Goal: Navigation & Orientation: Understand site structure

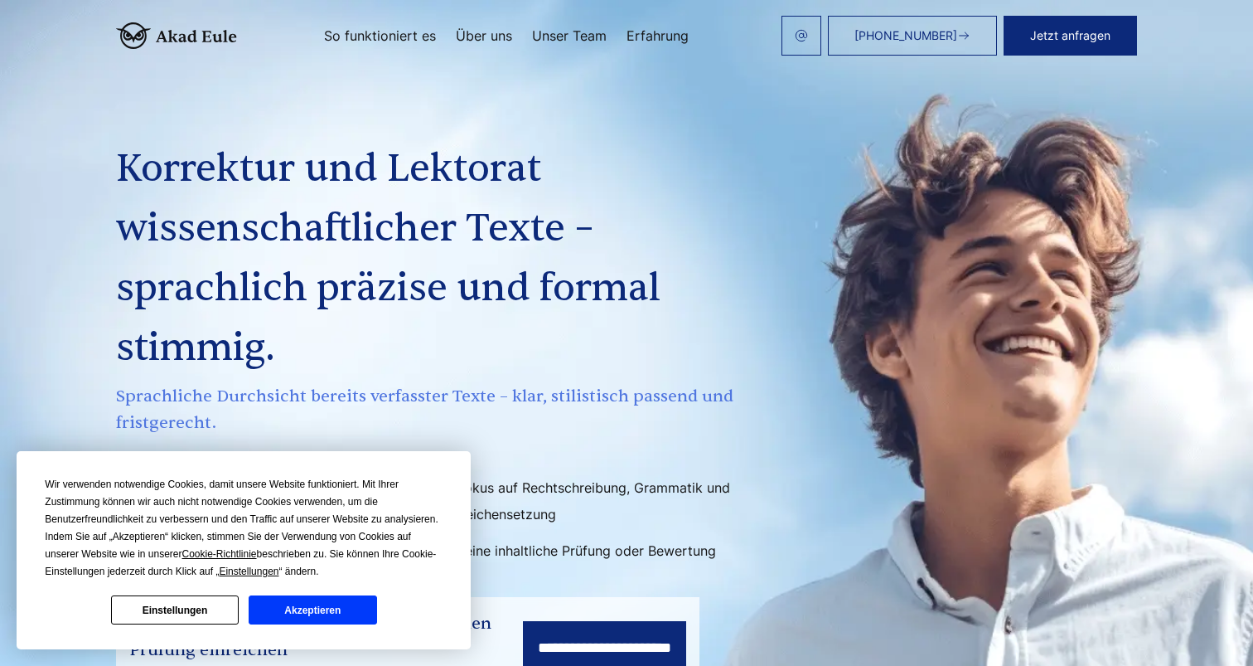
click at [313, 613] on button "Akzeptieren" at bounding box center [313, 609] width 128 height 29
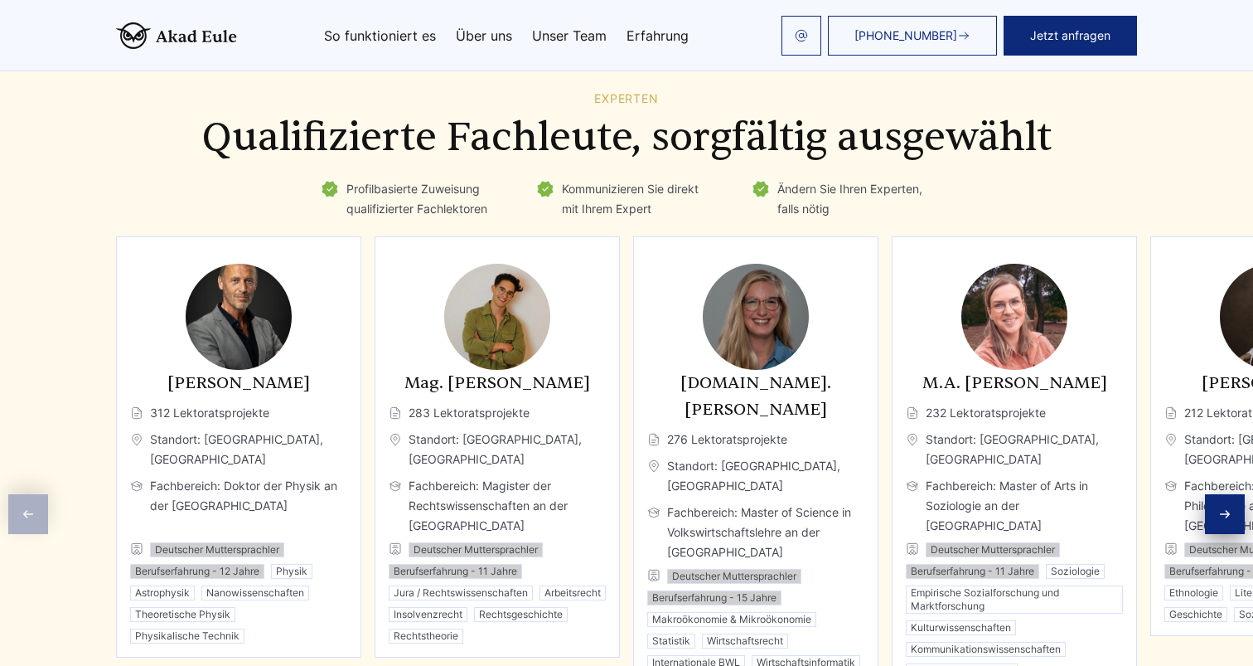
scroll to position [2566, 0]
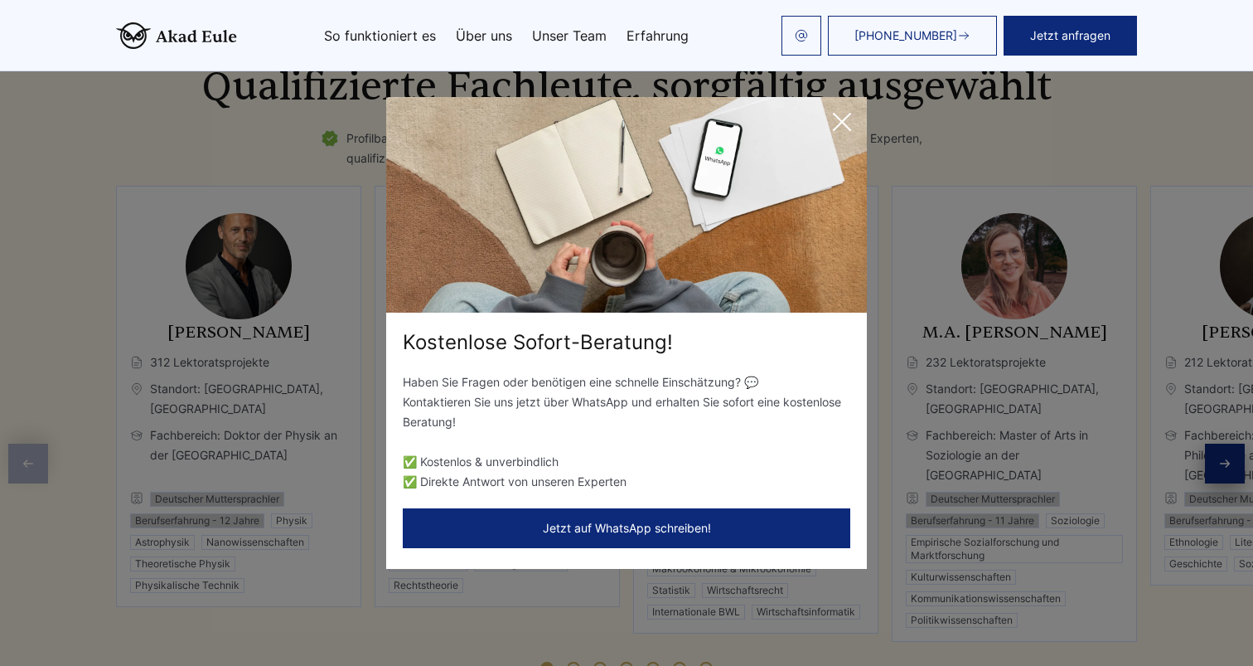
click at [839, 119] on icon at bounding box center [842, 122] width 17 height 17
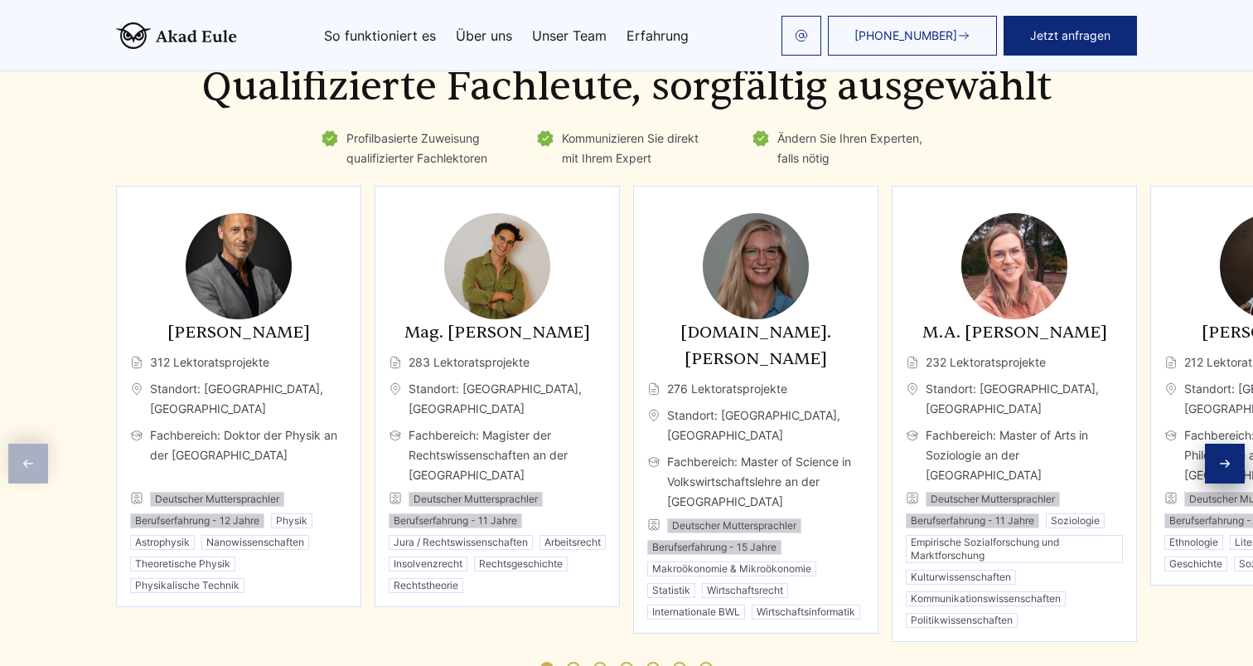
click at [1226, 460] on icon "Next slide" at bounding box center [1225, 463] width 9 height 7
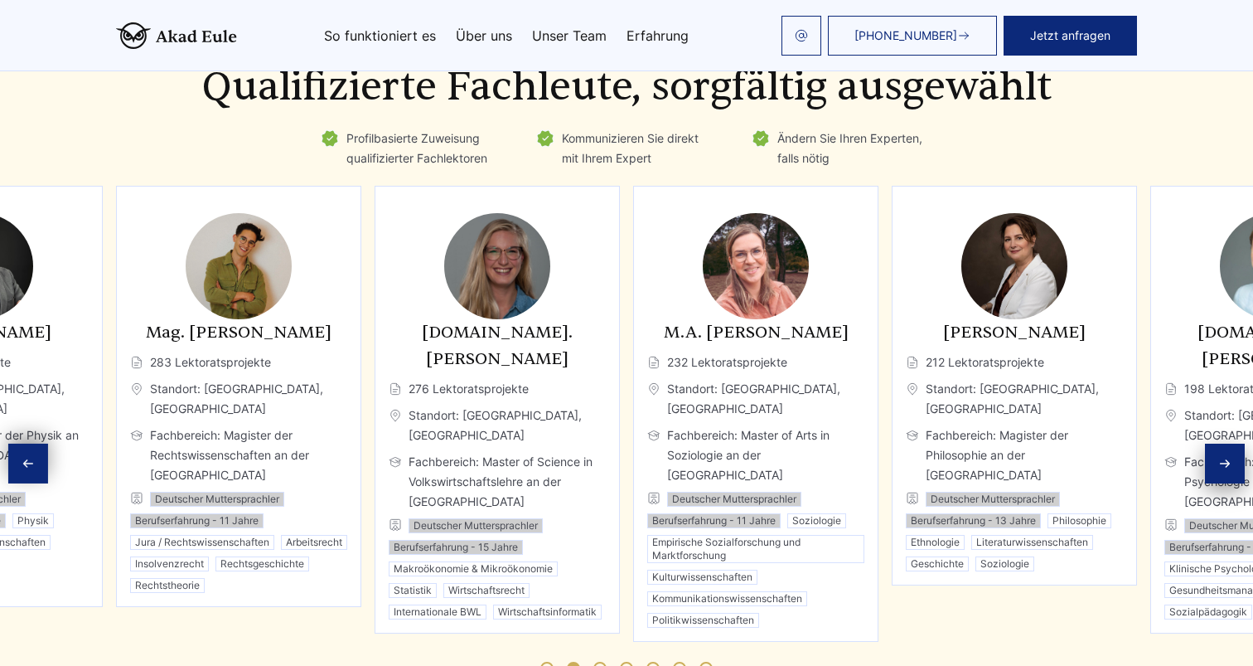
click at [1226, 460] on icon "Next slide" at bounding box center [1225, 463] width 9 height 7
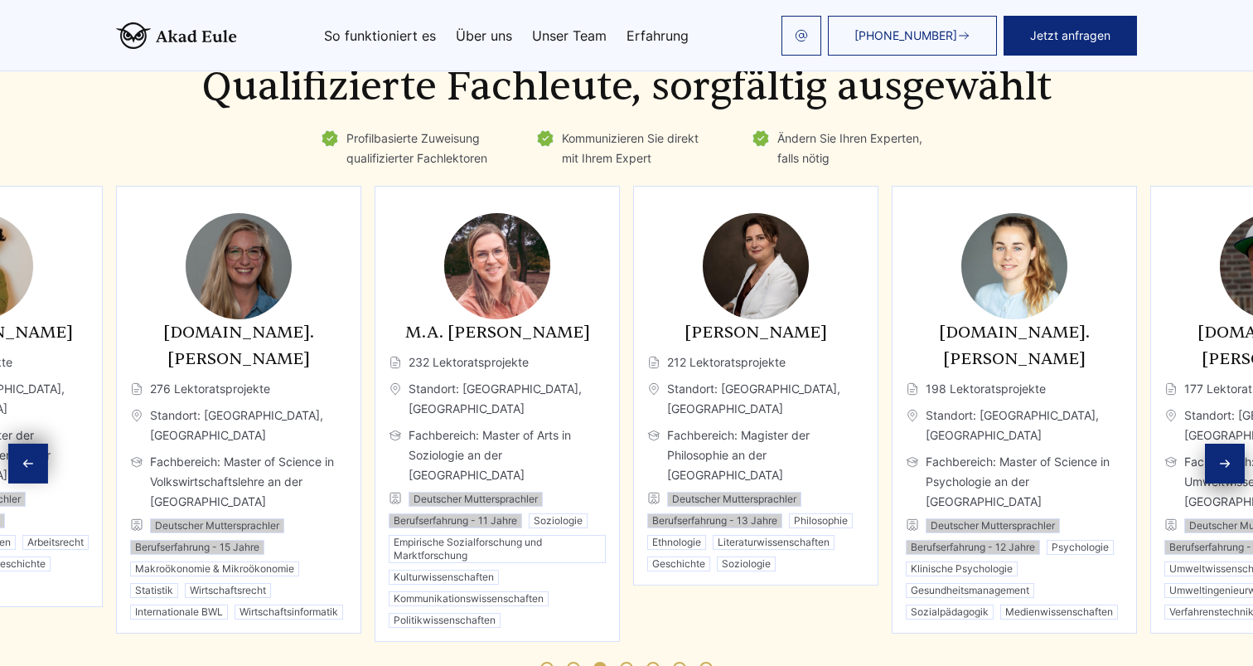
click at [1226, 460] on icon "Next slide" at bounding box center [1225, 463] width 9 height 7
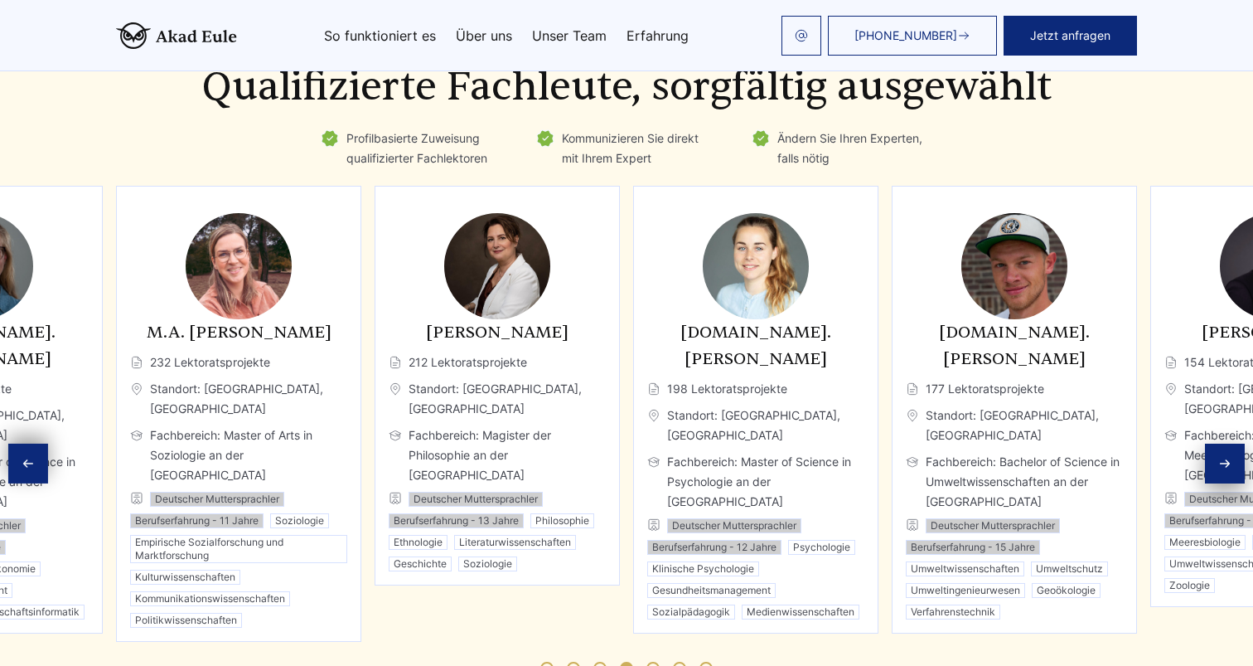
click at [1226, 460] on icon "Next slide" at bounding box center [1225, 463] width 9 height 7
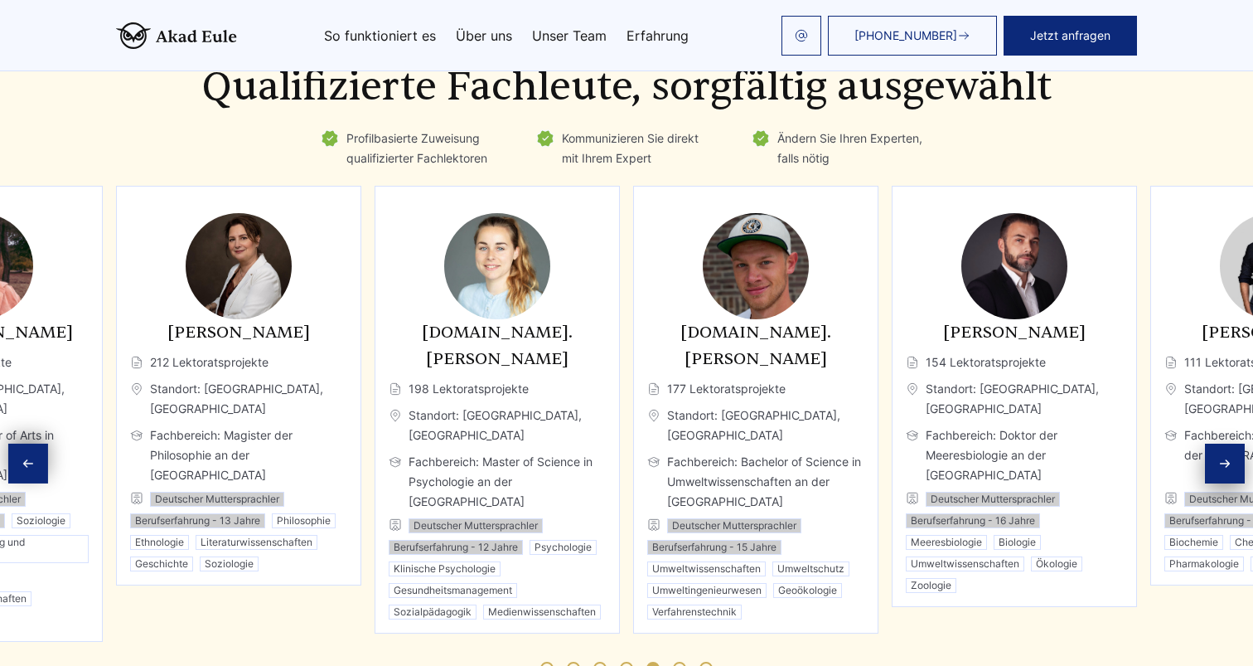
click at [477, 327] on h3 "[DOMAIN_NAME]. [PERSON_NAME]" at bounding box center [497, 345] width 217 height 53
click at [494, 274] on img "6 / 11" at bounding box center [497, 266] width 106 height 106
click at [1226, 460] on icon "Next slide" at bounding box center [1225, 463] width 9 height 7
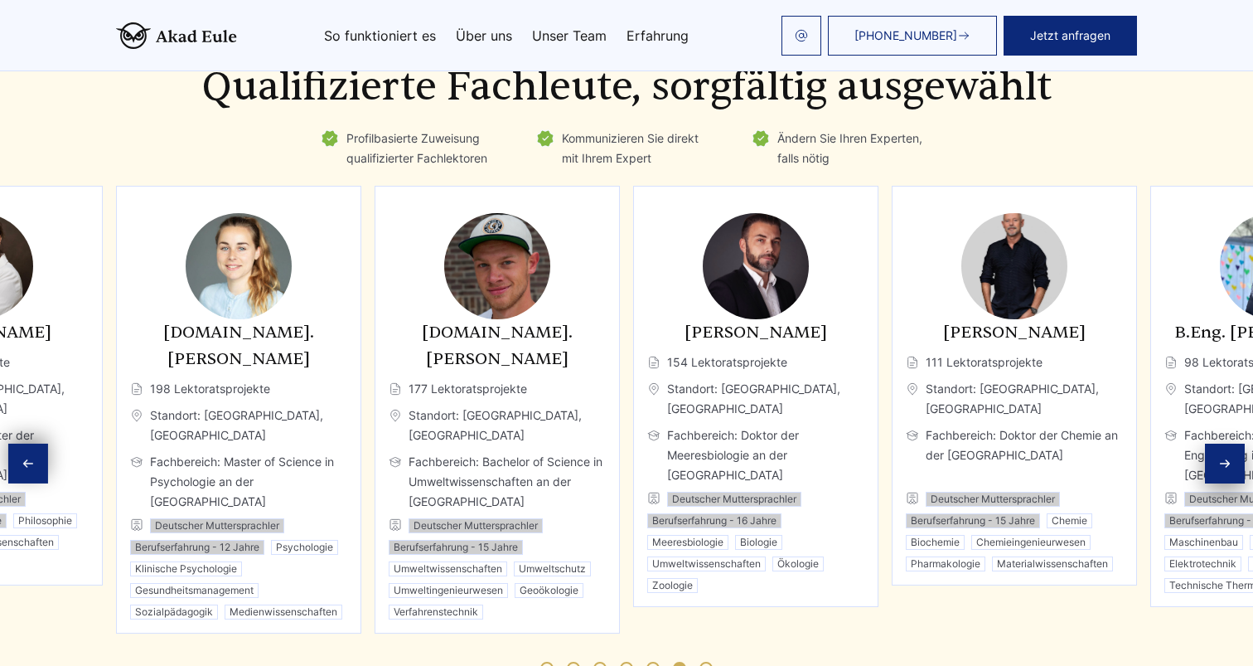
click at [1226, 460] on icon "Next slide" at bounding box center [1225, 463] width 9 height 7
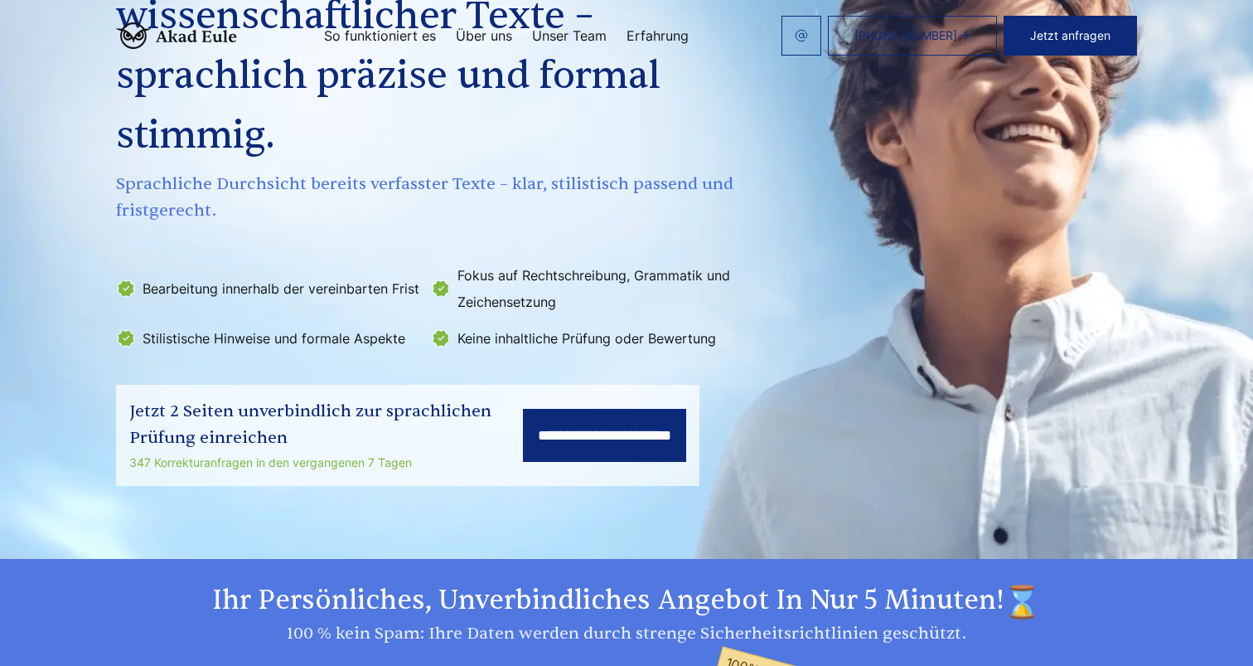
scroll to position [0, 0]
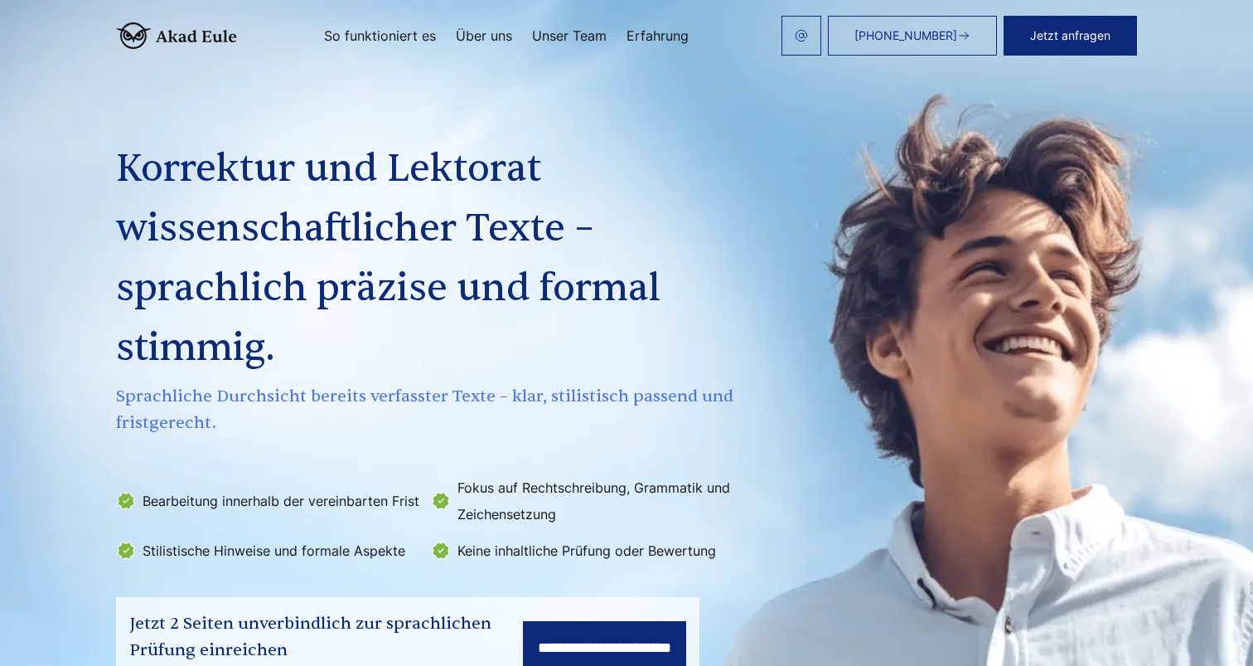
click at [374, 39] on link "So funktioniert es" at bounding box center [380, 35] width 112 height 13
click at [165, 32] on img at bounding box center [176, 35] width 121 height 27
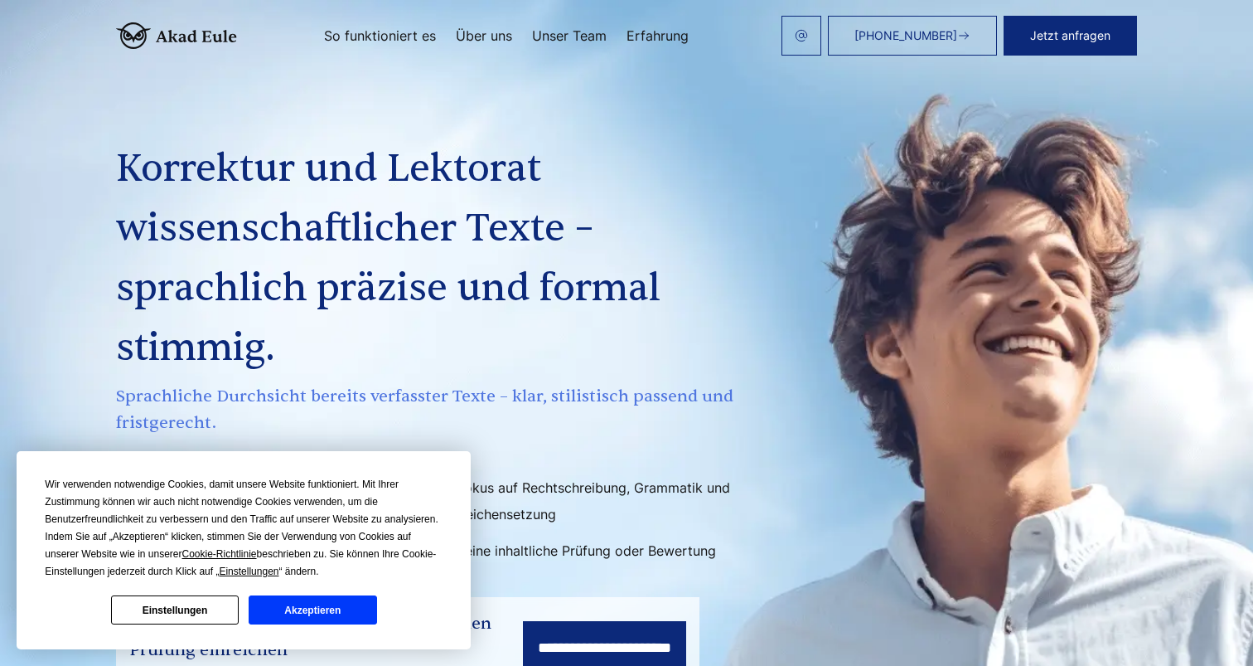
click at [281, 604] on button "Akzeptieren" at bounding box center [313, 609] width 128 height 29
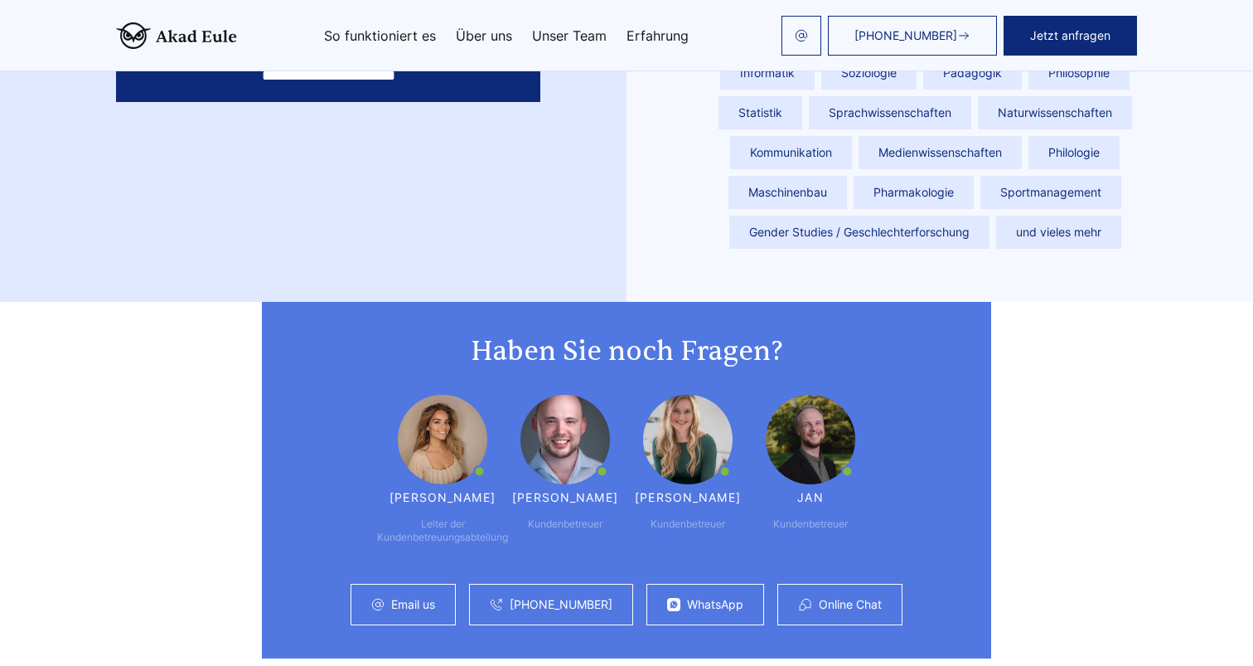
scroll to position [4305, 0]
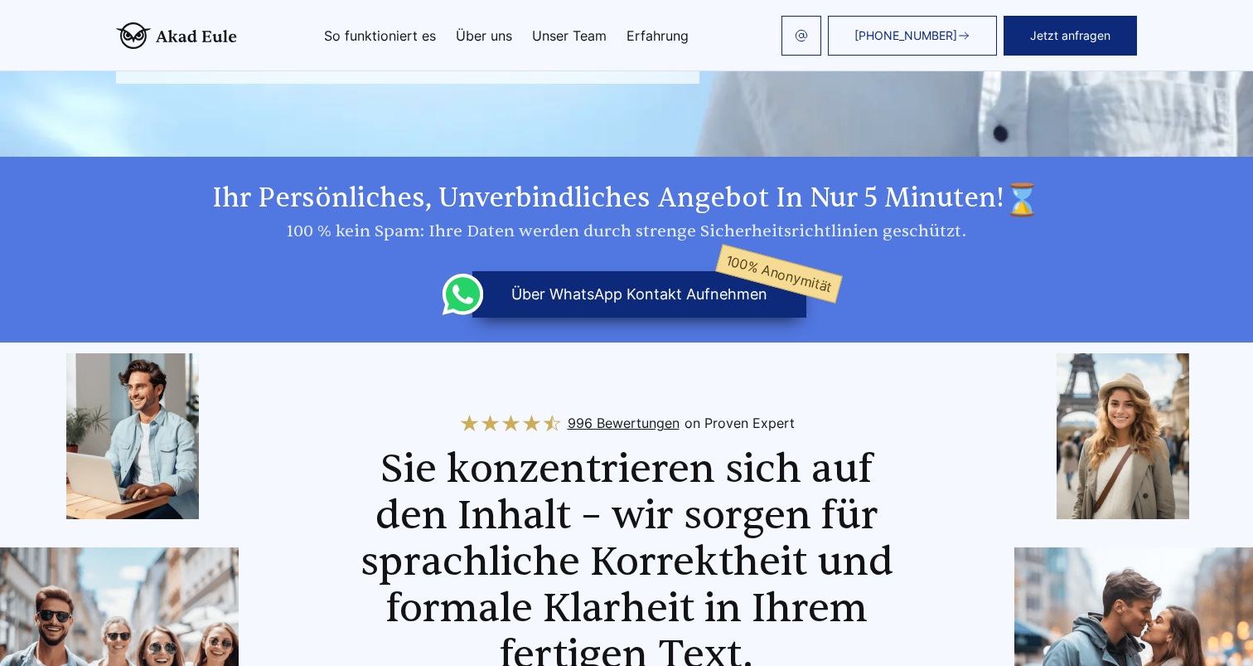
click at [487, 35] on link "Über uns" at bounding box center [484, 35] width 56 height 13
